Goal: Information Seeking & Learning: Learn about a topic

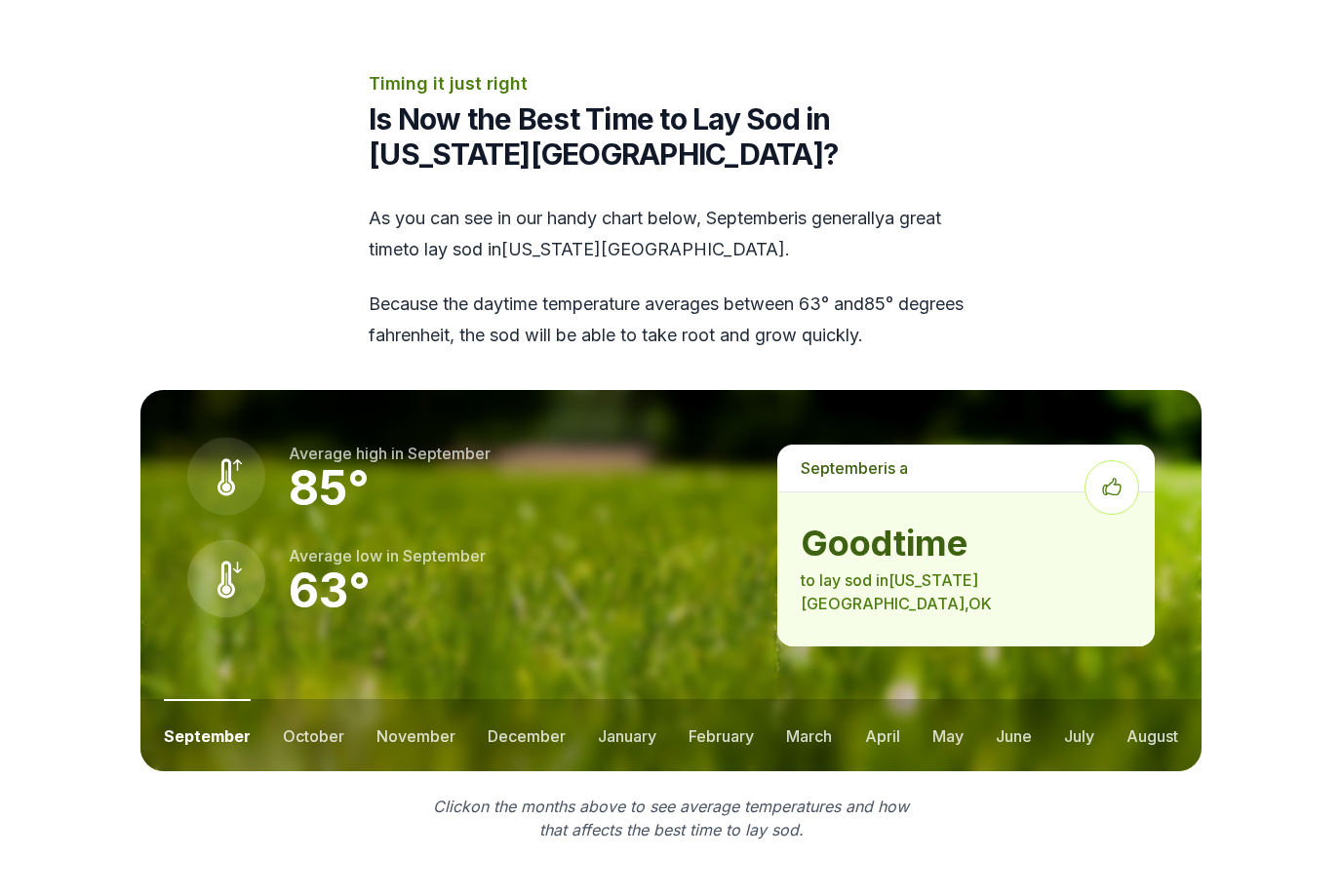
scroll to position [2464, 0]
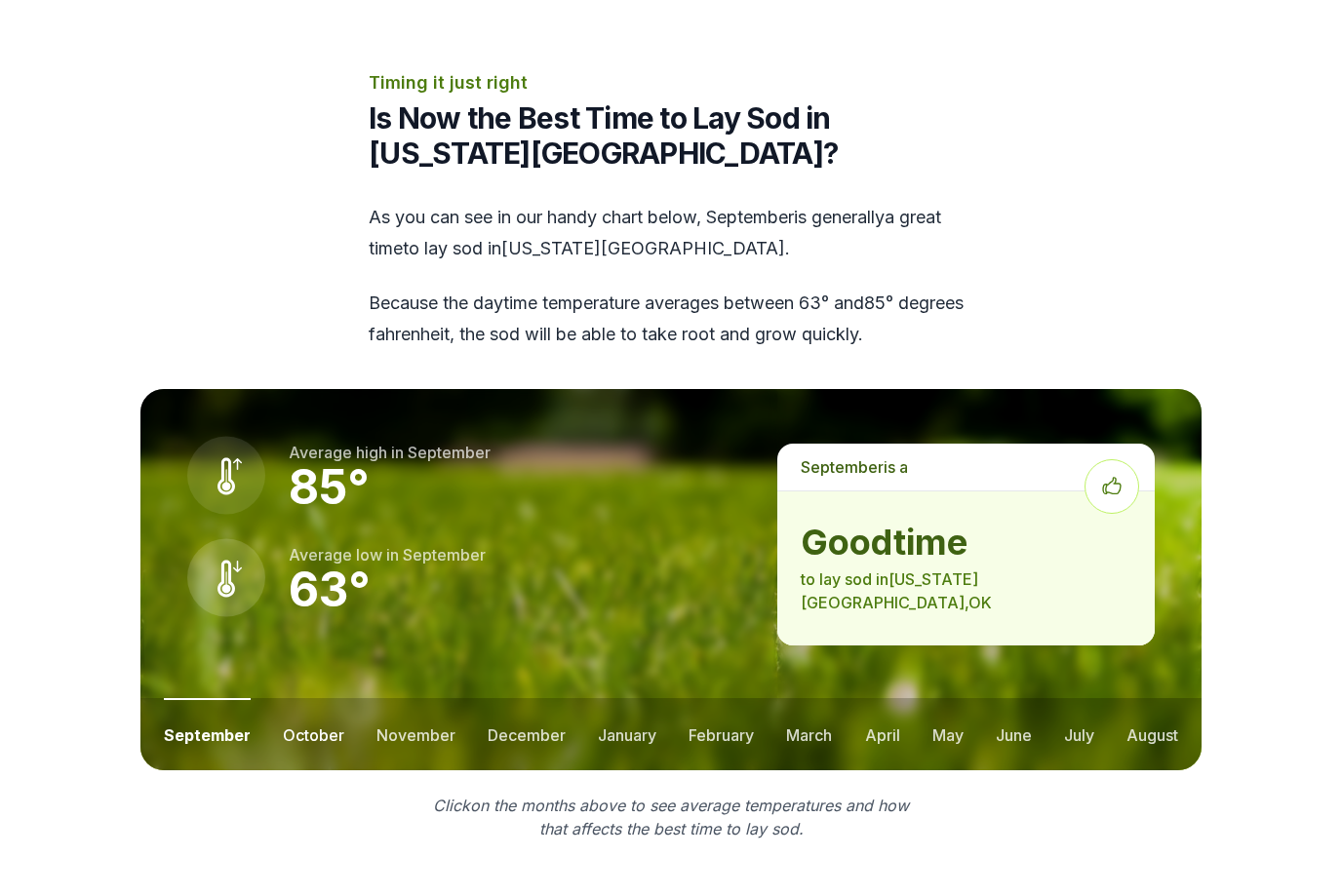
click at [319, 698] on button "october" at bounding box center [314, 734] width 62 height 72
click at [412, 698] on button "november" at bounding box center [416, 734] width 79 height 72
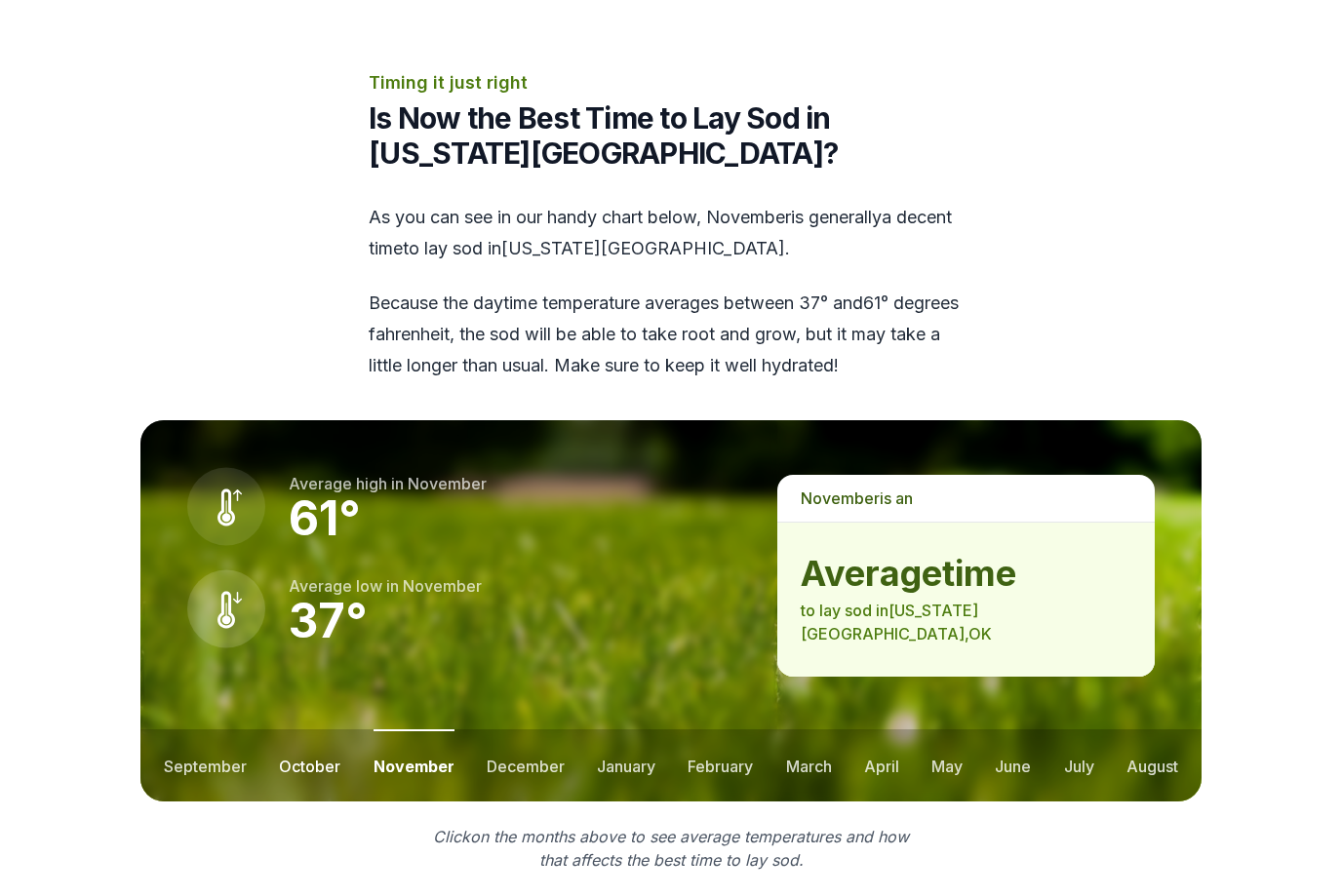
click at [338, 729] on button "october" at bounding box center [310, 765] width 62 height 72
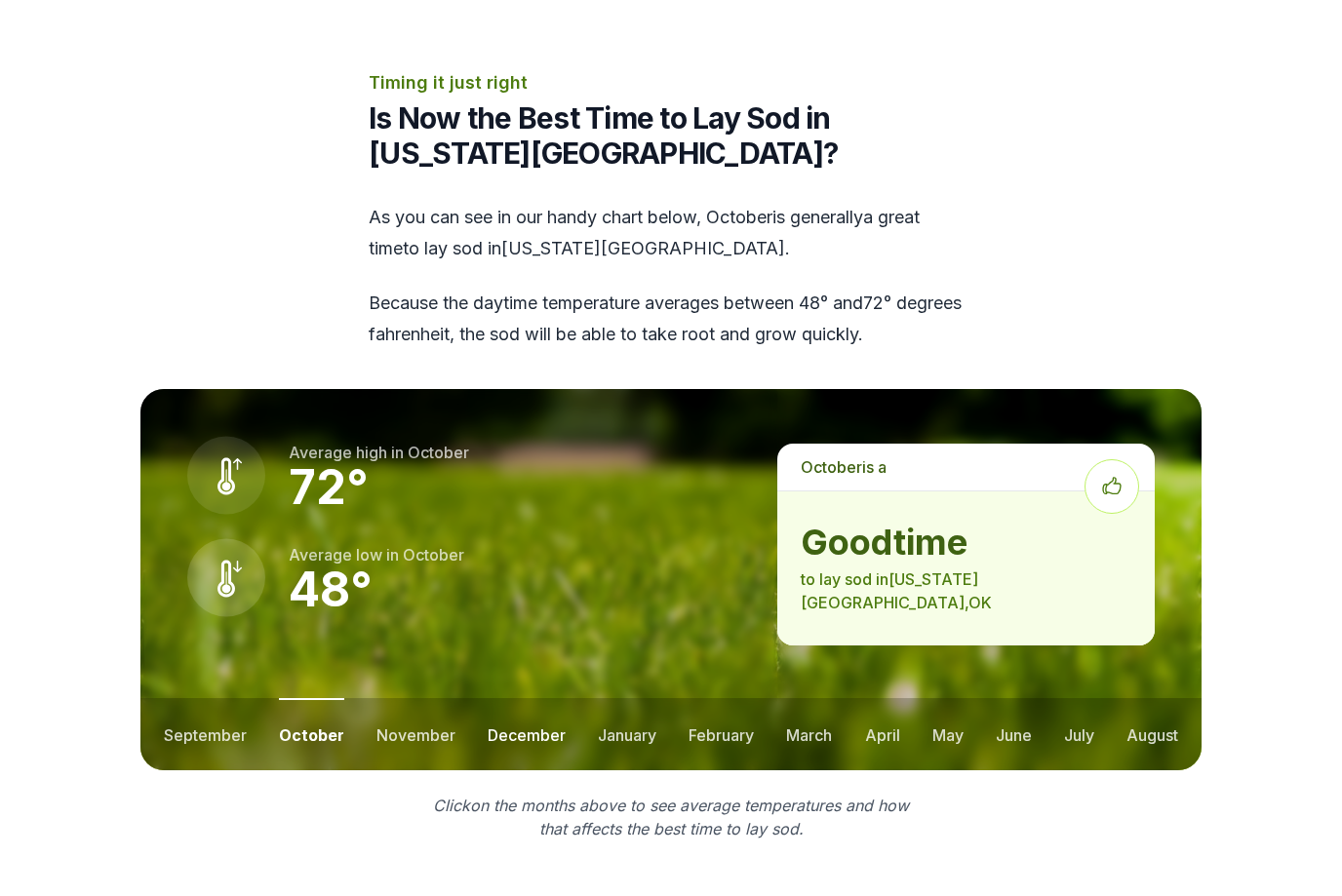
click at [550, 698] on button "december" at bounding box center [527, 734] width 78 height 72
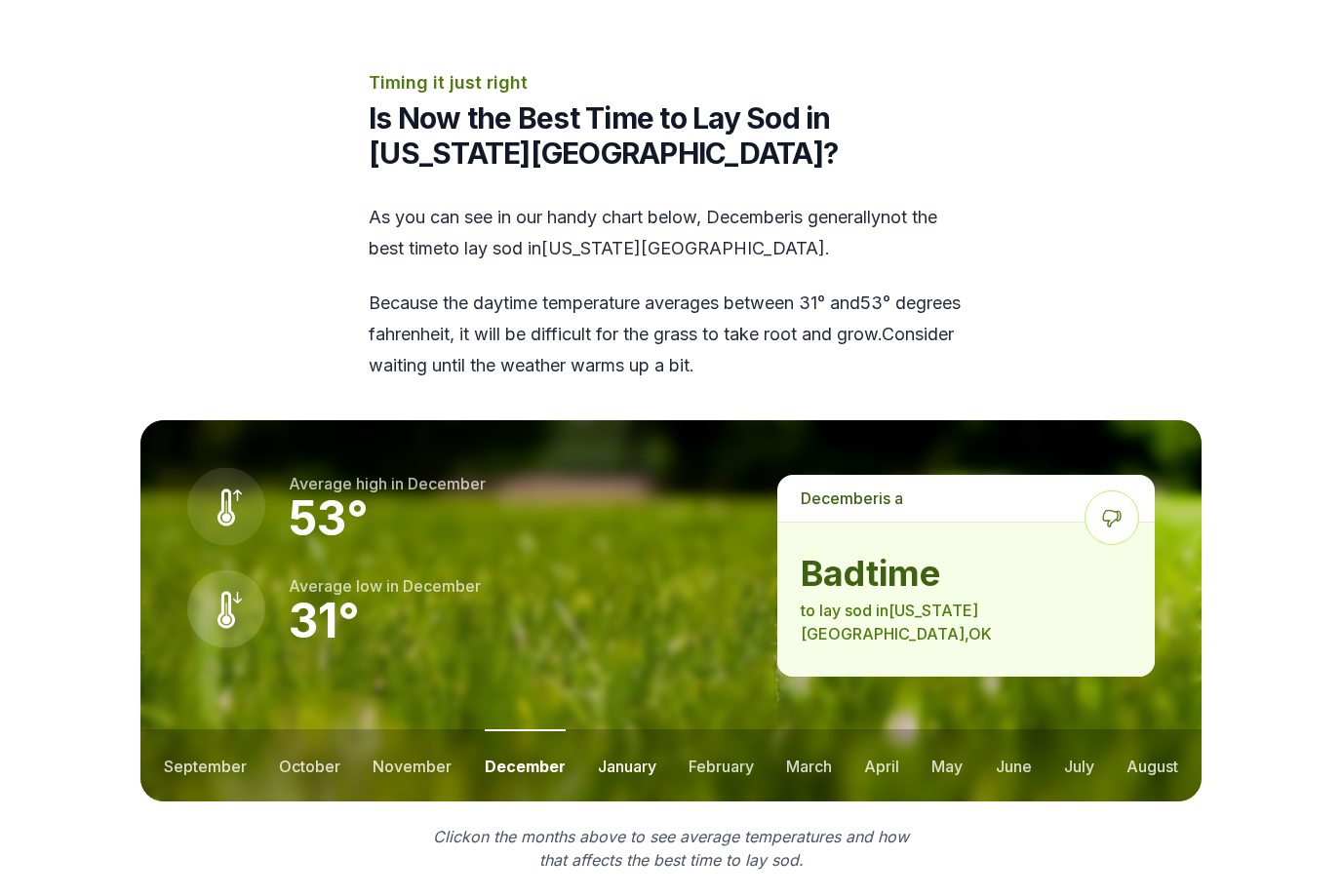
click at [651, 729] on button "january" at bounding box center [627, 765] width 59 height 72
click at [319, 729] on button "october" at bounding box center [310, 765] width 62 height 72
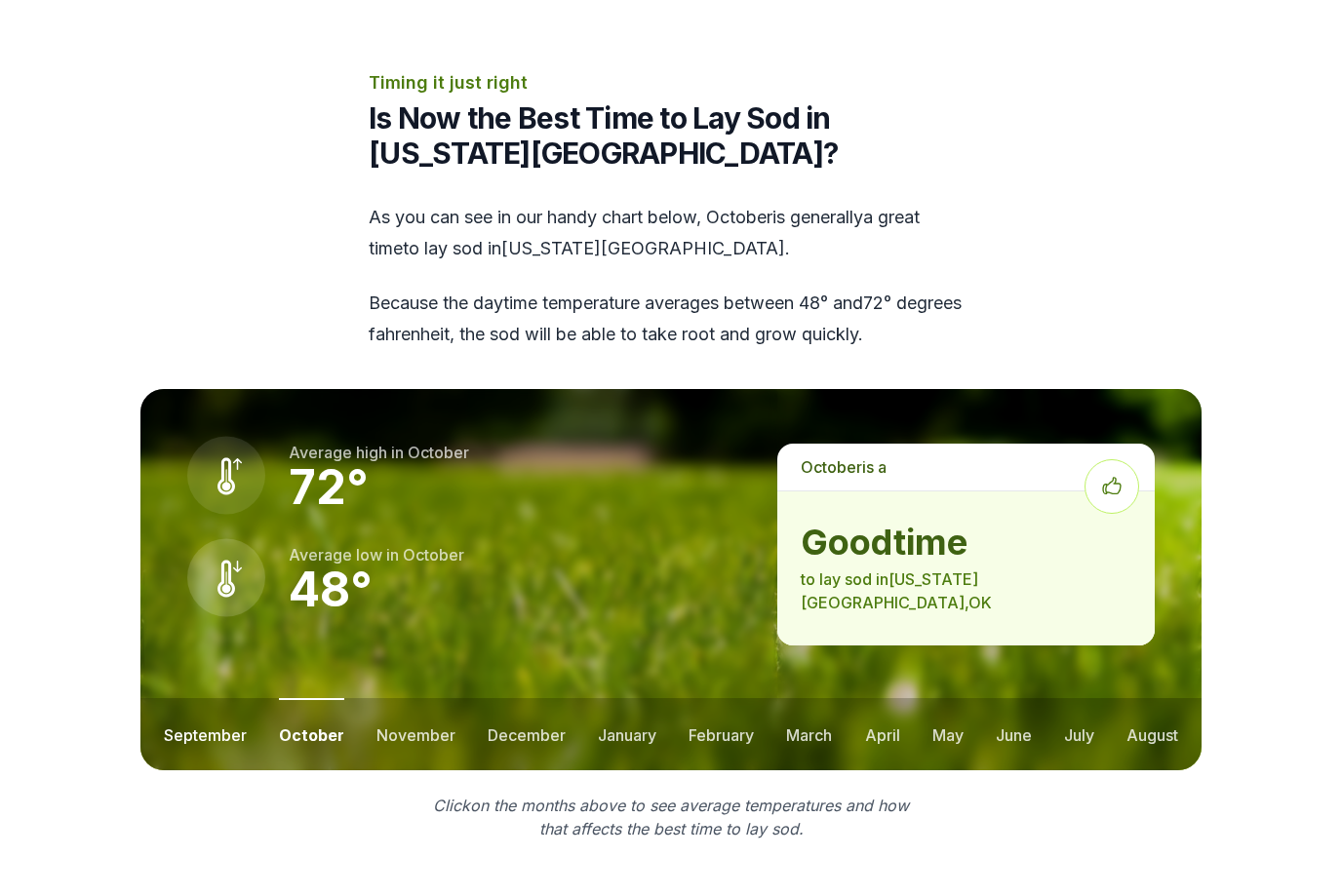
click at [215, 698] on button "september" at bounding box center [205, 734] width 83 height 72
click at [806, 698] on button "march" at bounding box center [809, 734] width 46 height 72
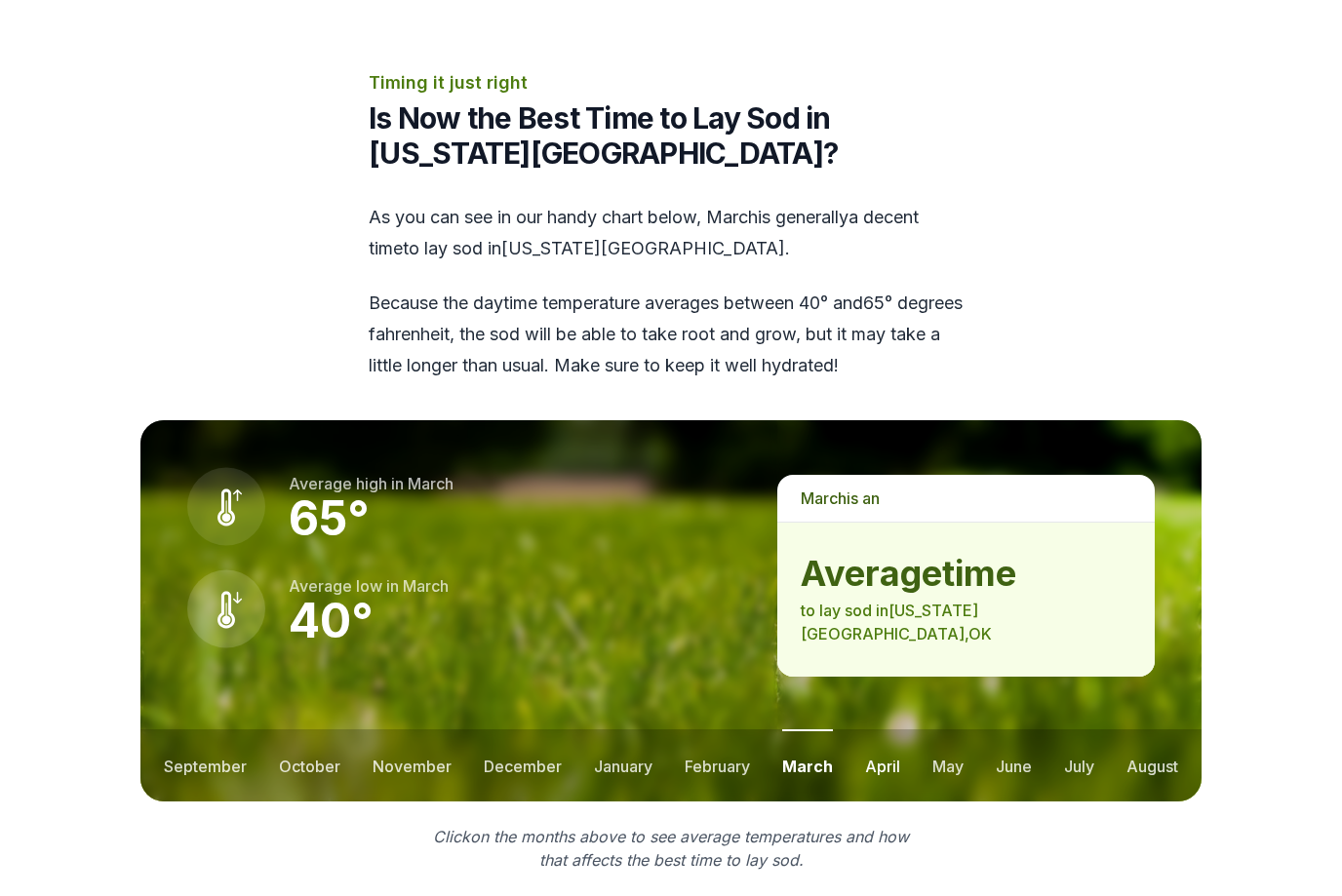
click at [879, 729] on button "april" at bounding box center [882, 765] width 35 height 72
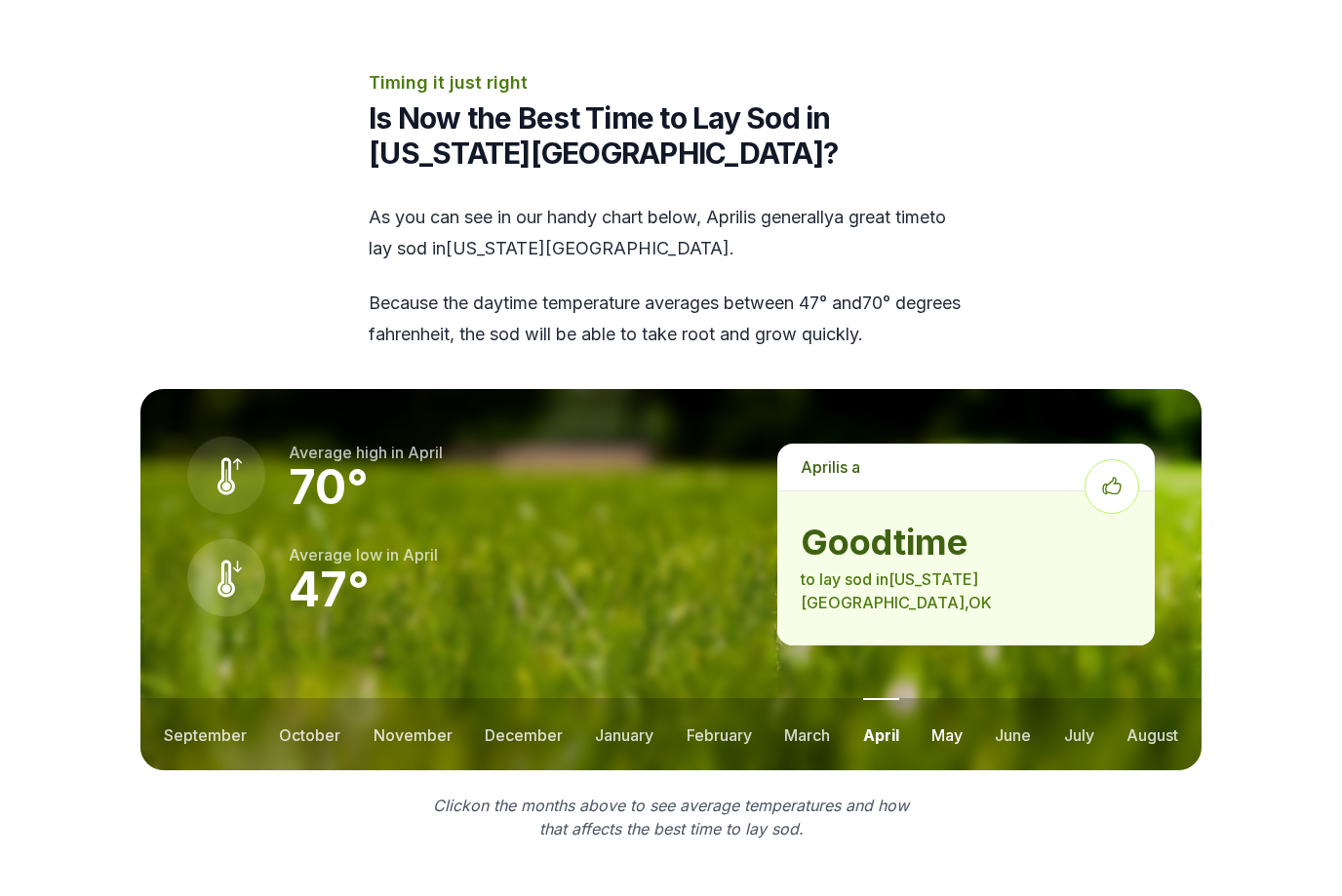
click at [946, 698] on button "may" at bounding box center [946, 734] width 31 height 72
click at [1015, 698] on button "june" at bounding box center [1014, 734] width 36 height 72
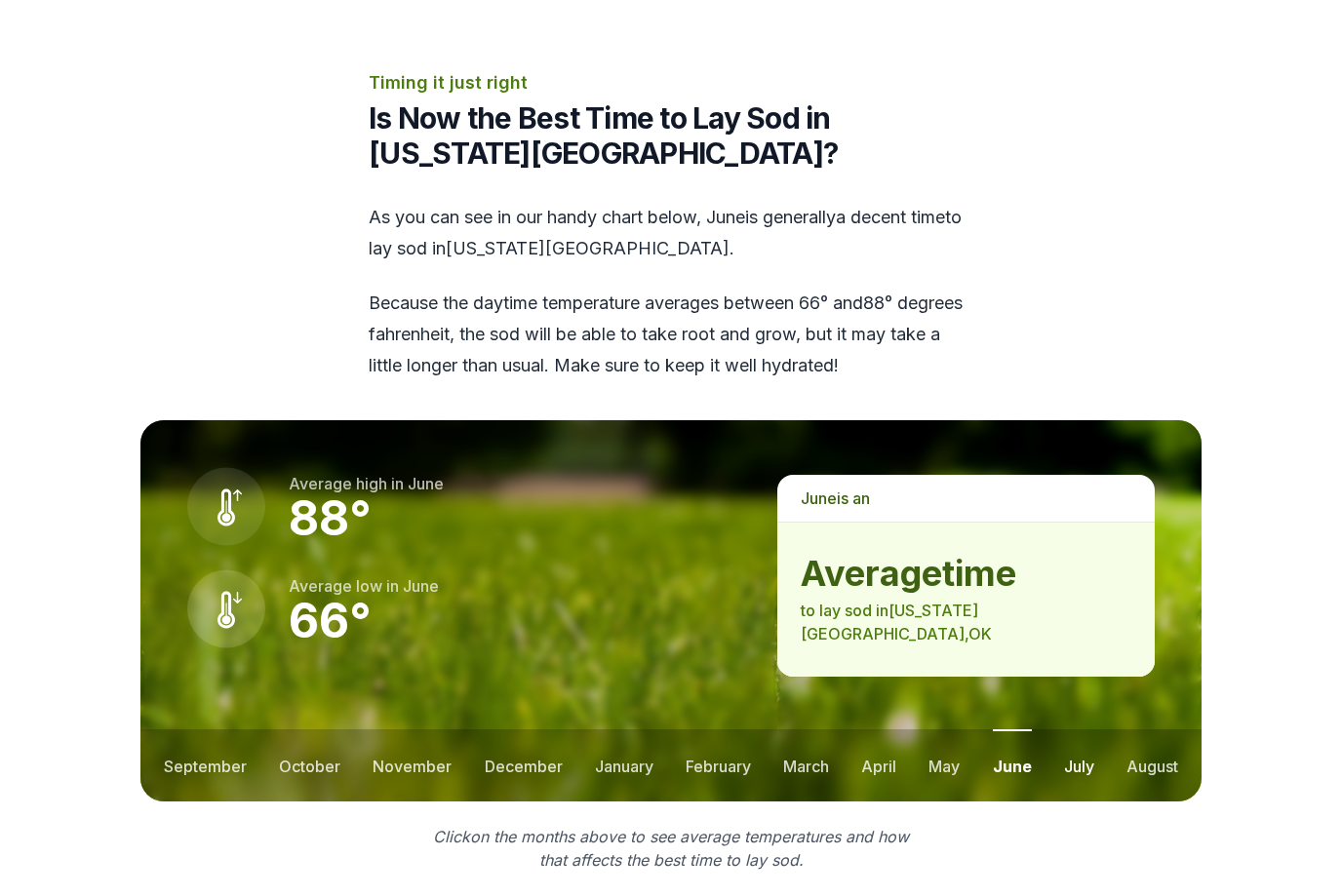
click at [1078, 729] on button "july" at bounding box center [1079, 765] width 30 height 72
click at [1148, 729] on button "august" at bounding box center [1153, 765] width 52 height 72
click at [195, 729] on button "september" at bounding box center [205, 765] width 83 height 72
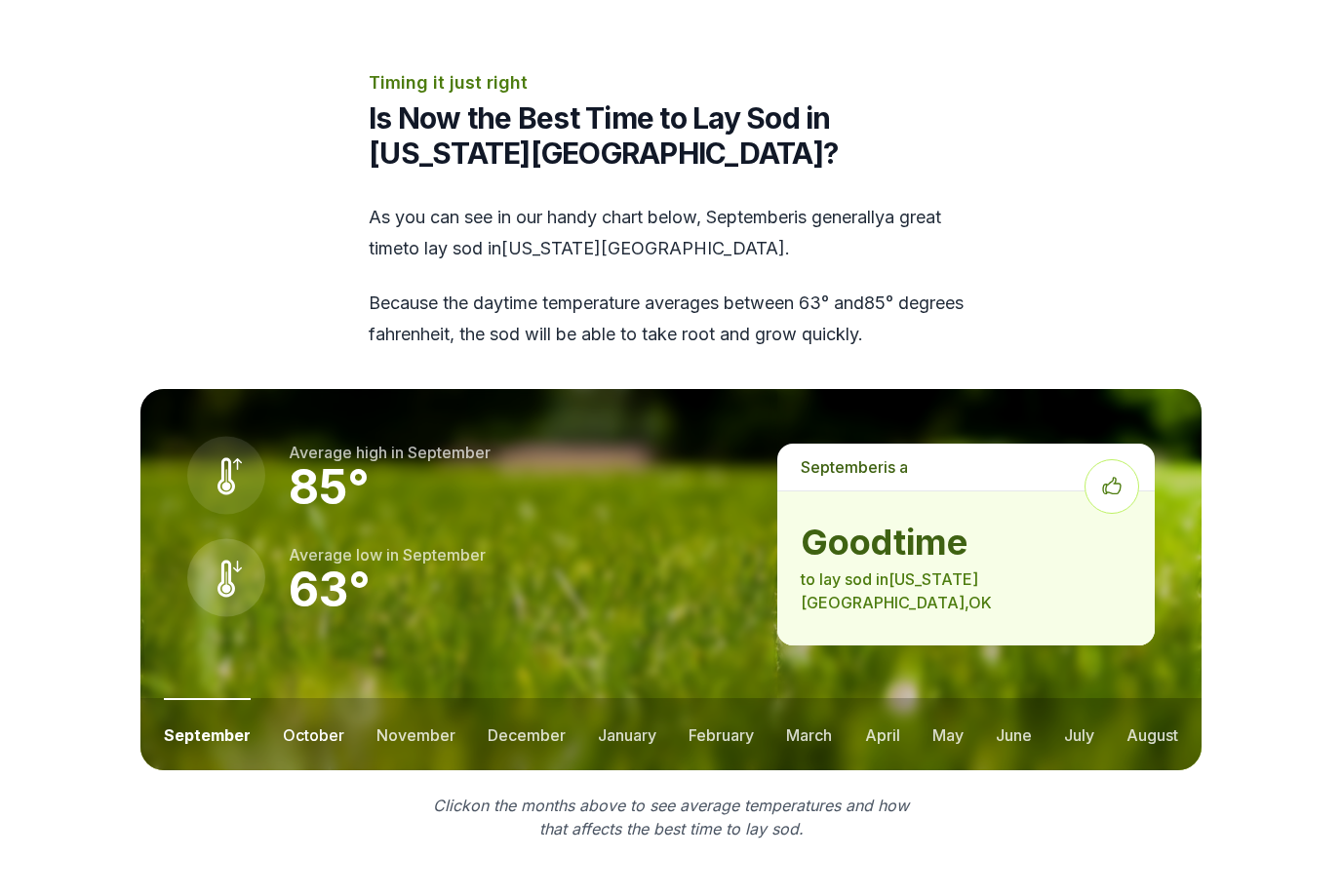
click at [317, 698] on button "october" at bounding box center [314, 734] width 62 height 72
click at [410, 698] on button "november" at bounding box center [416, 734] width 79 height 72
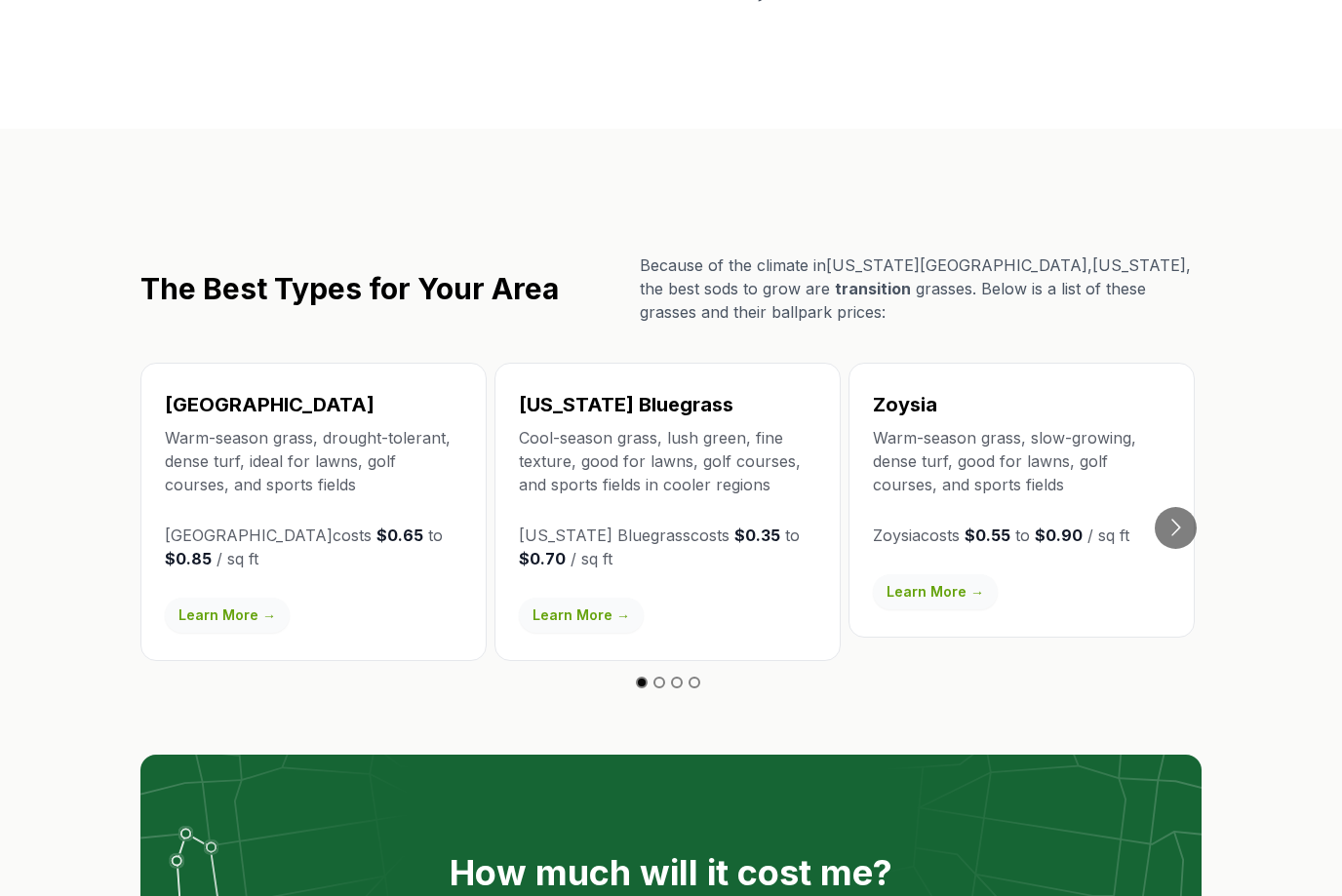
scroll to position [3330, 0]
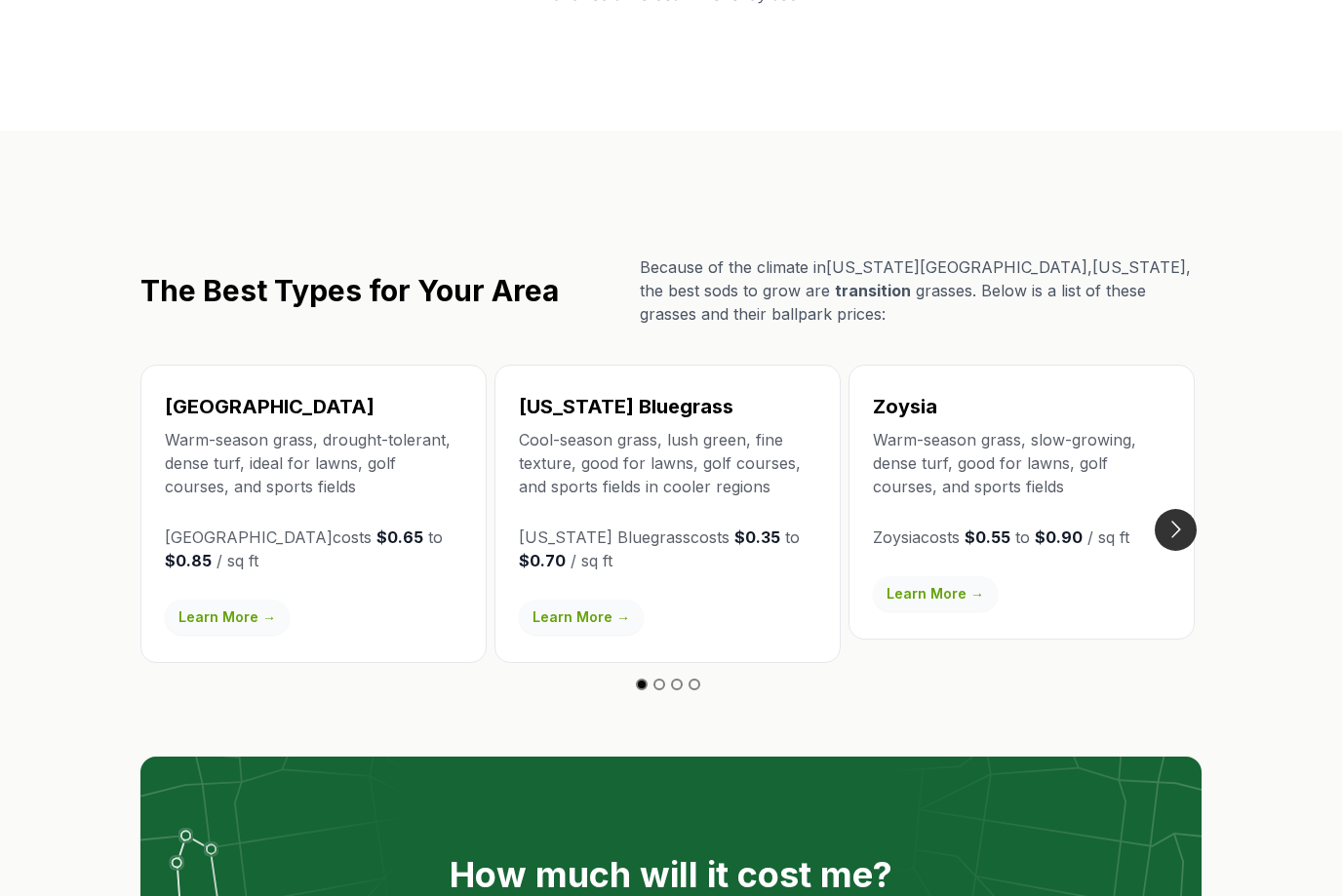
click at [1156, 509] on button "Go to next slide" at bounding box center [1176, 530] width 42 height 42
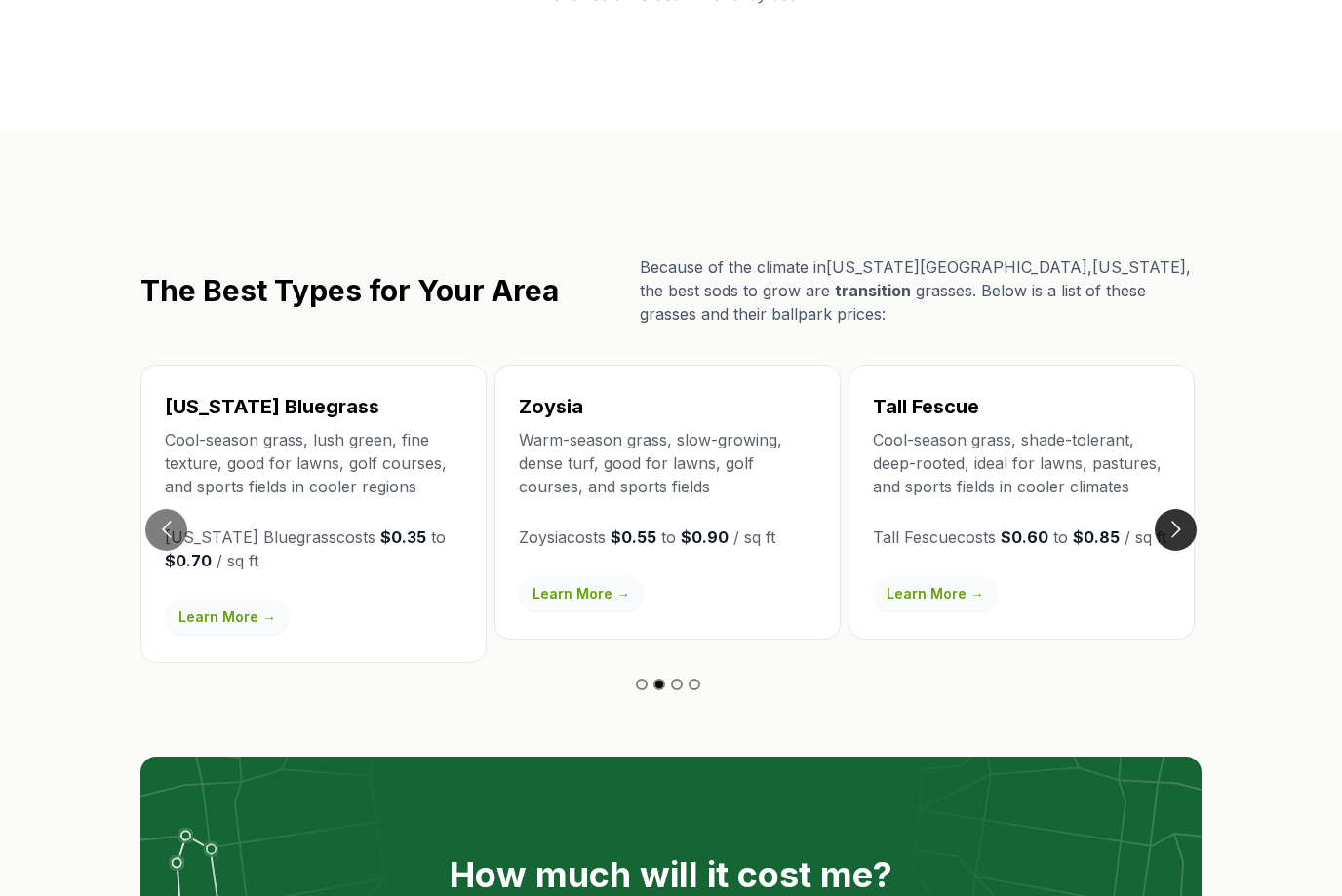
click at [1176, 509] on button "Go to next slide" at bounding box center [1176, 530] width 42 height 42
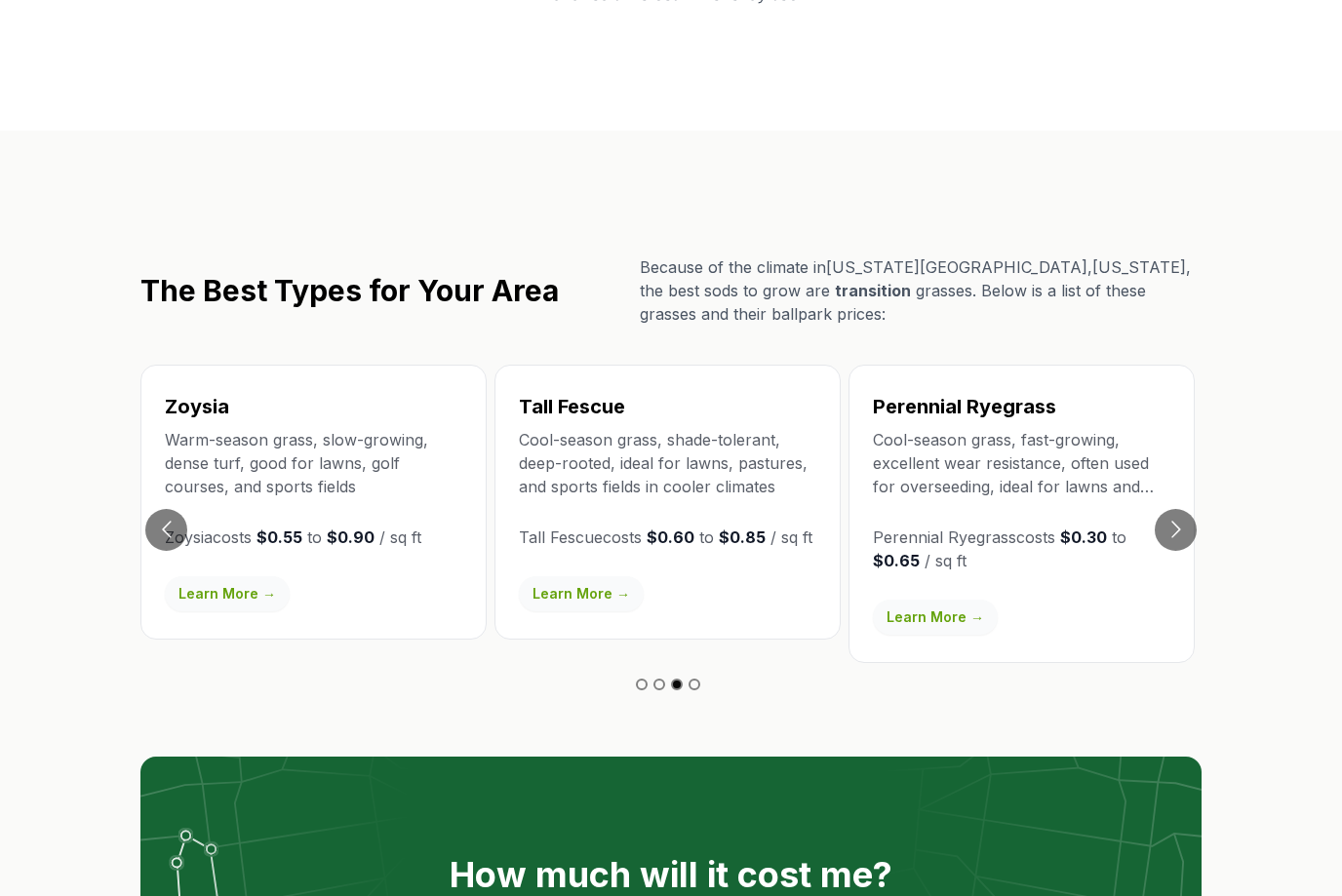
click at [1096, 429] on p "Cool-season grass, fast-growing, excellent wear resistance, often used for over…" at bounding box center [1022, 463] width 298 height 70
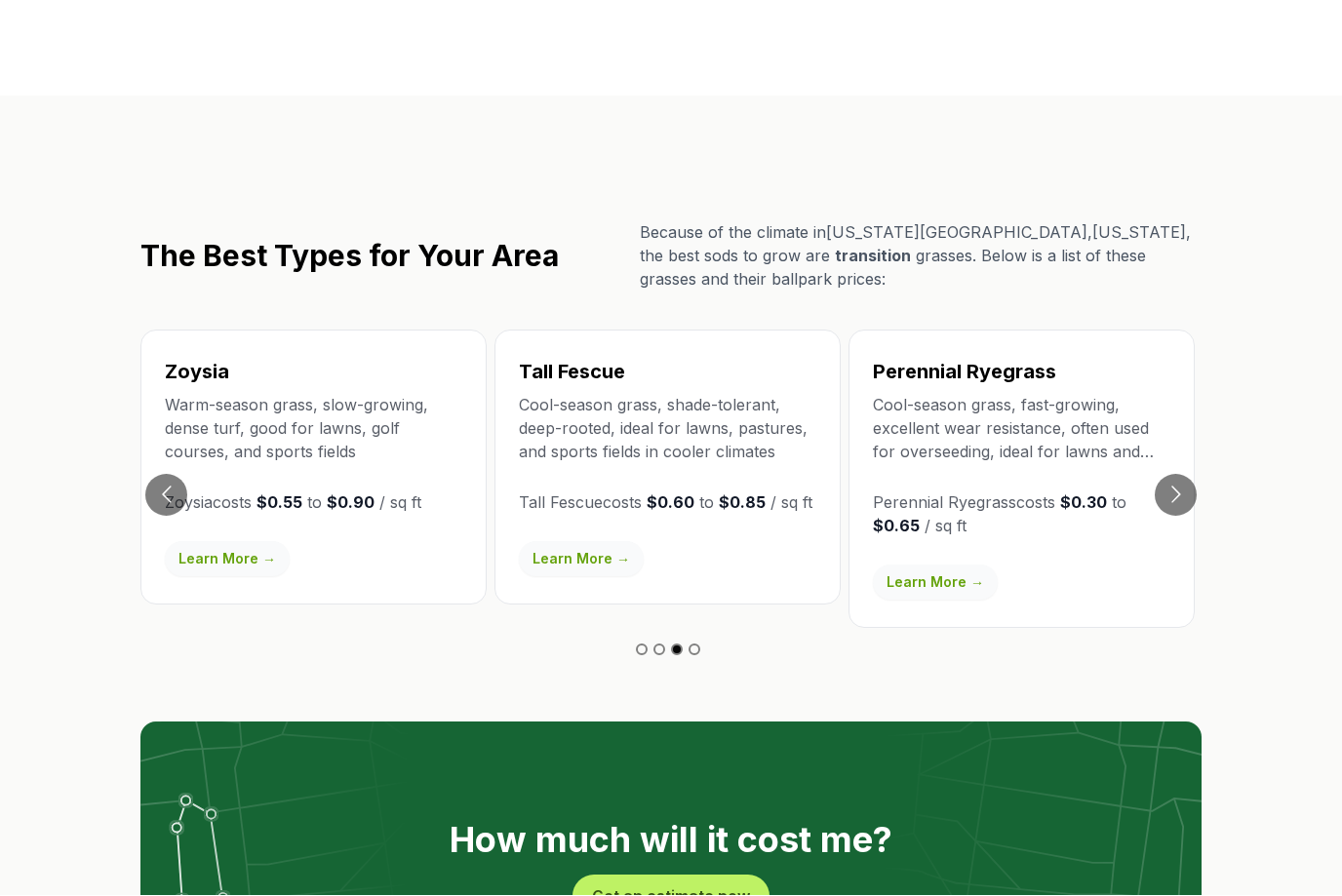
scroll to position [3365, 0]
click at [1175, 473] on button "Go to next slide" at bounding box center [1176, 494] width 42 height 42
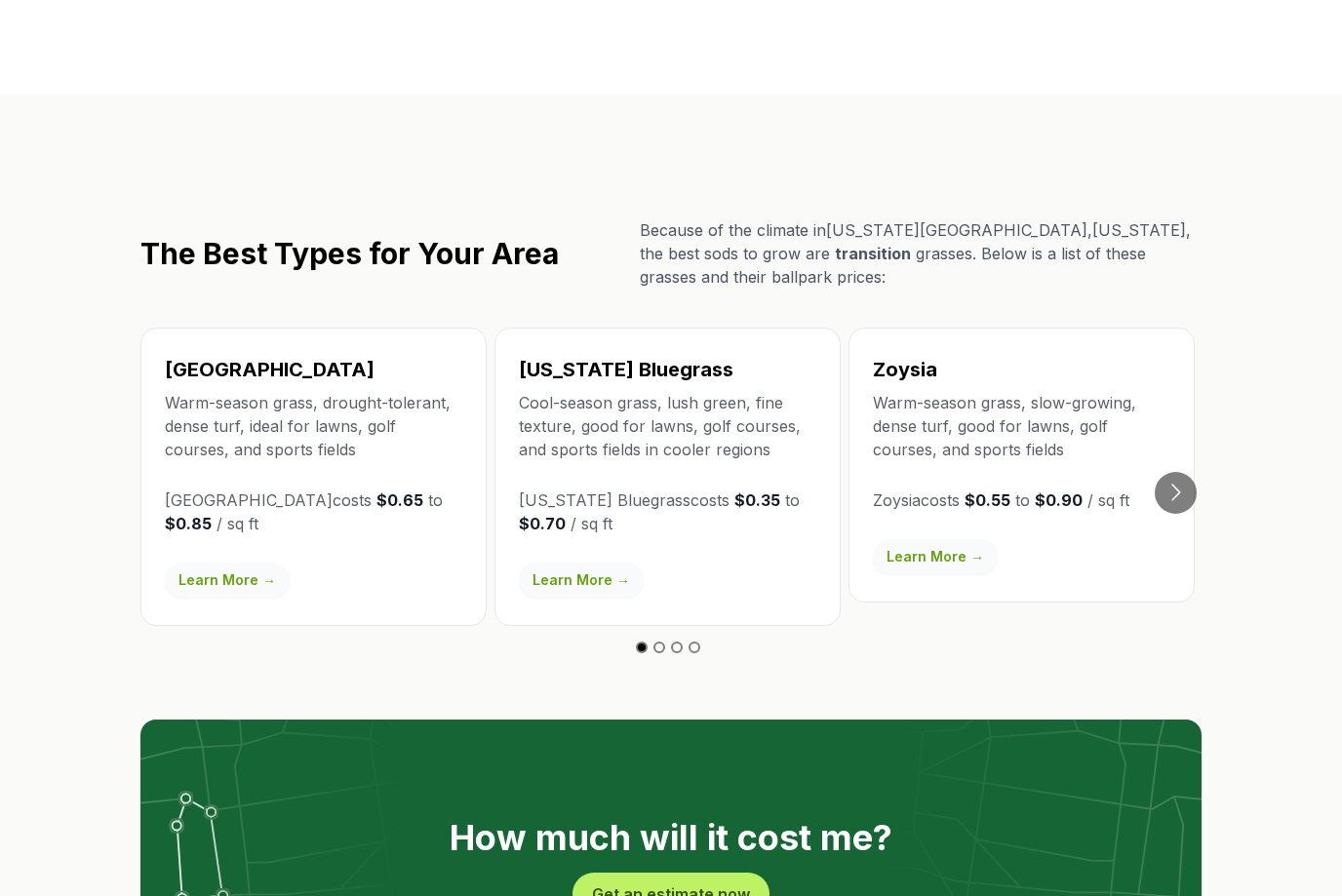
scroll to position [3370, 0]
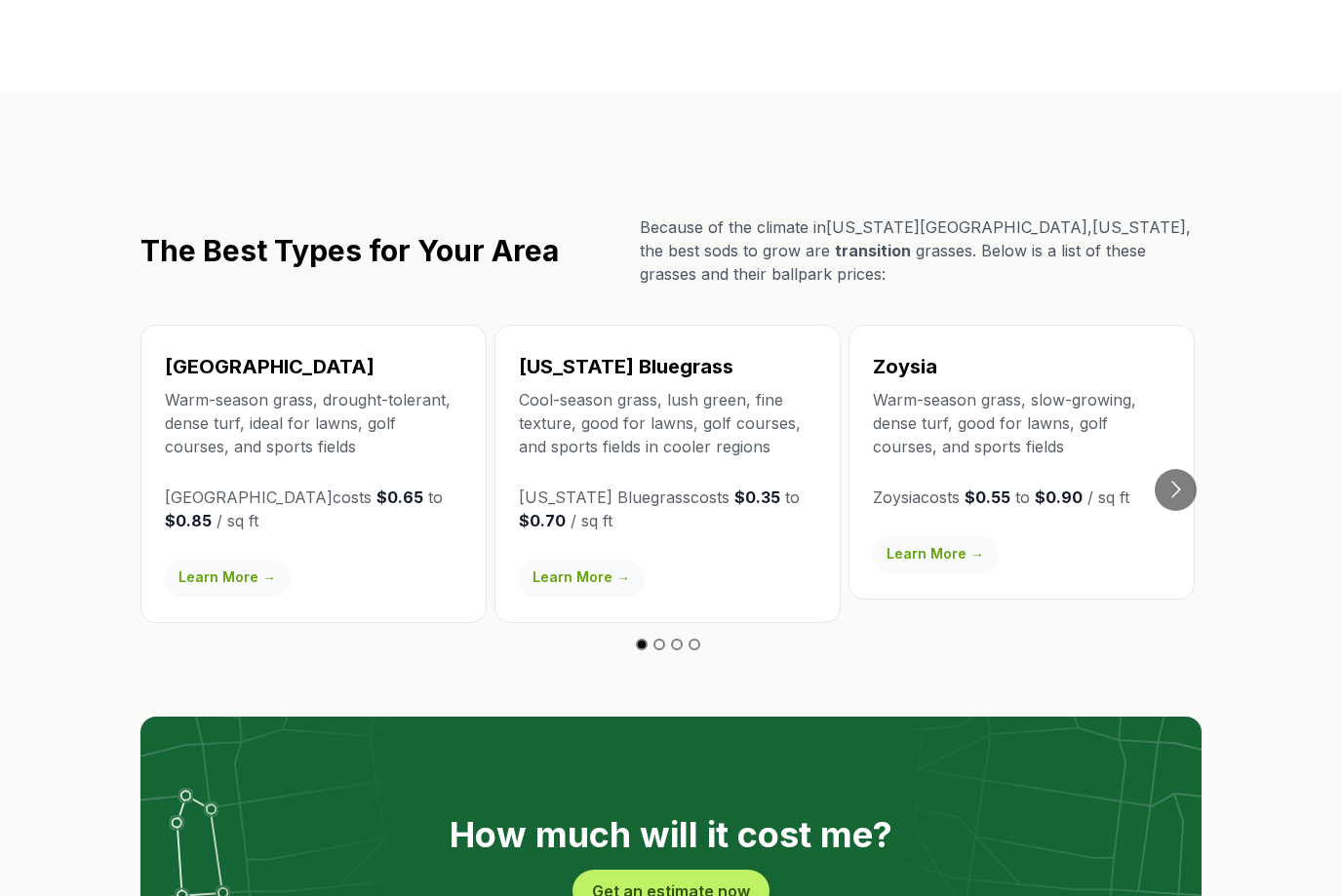
click at [960, 536] on link "Learn More →" at bounding box center [935, 553] width 125 height 35
